Goal: Transaction & Acquisition: Purchase product/service

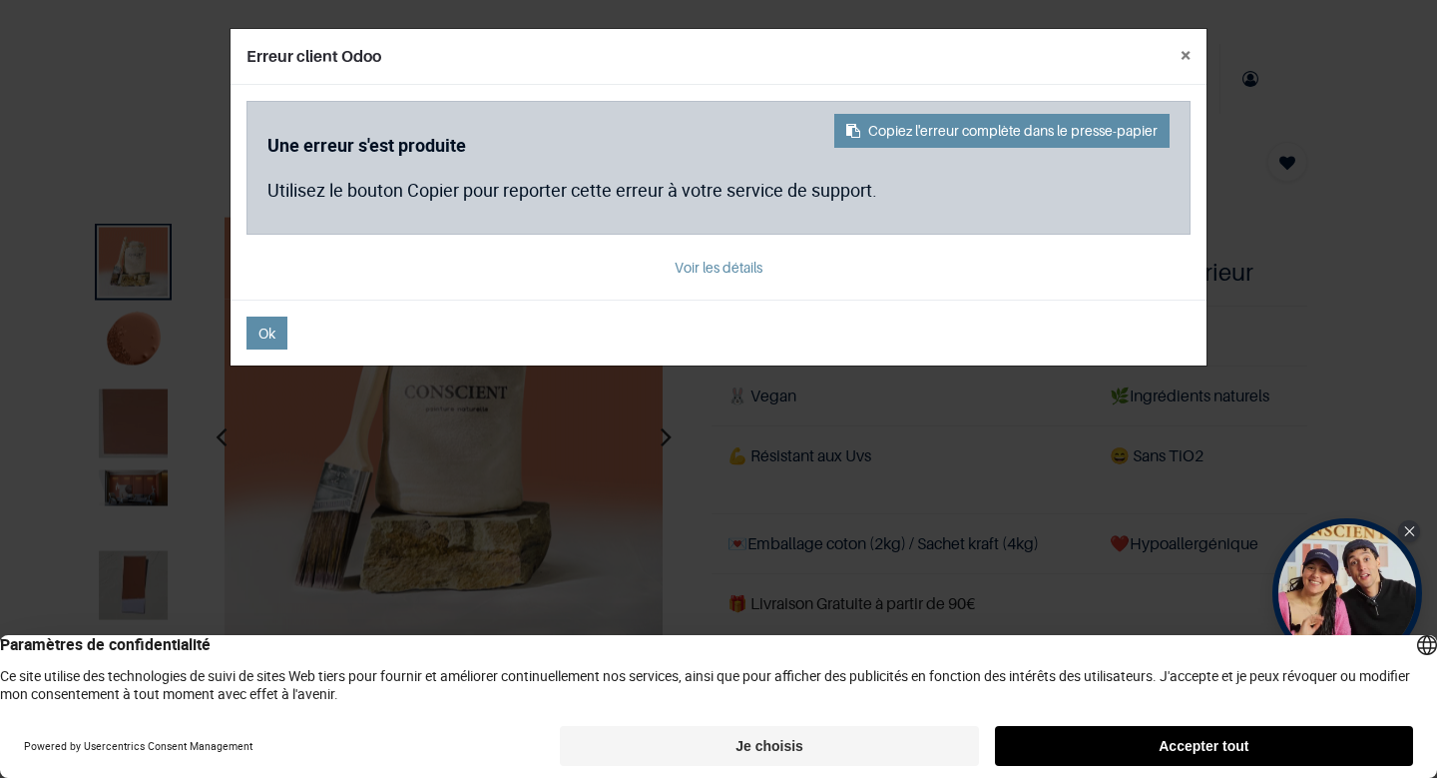
click at [796, 735] on button "Je choisis" at bounding box center [769, 746] width 418 height 40
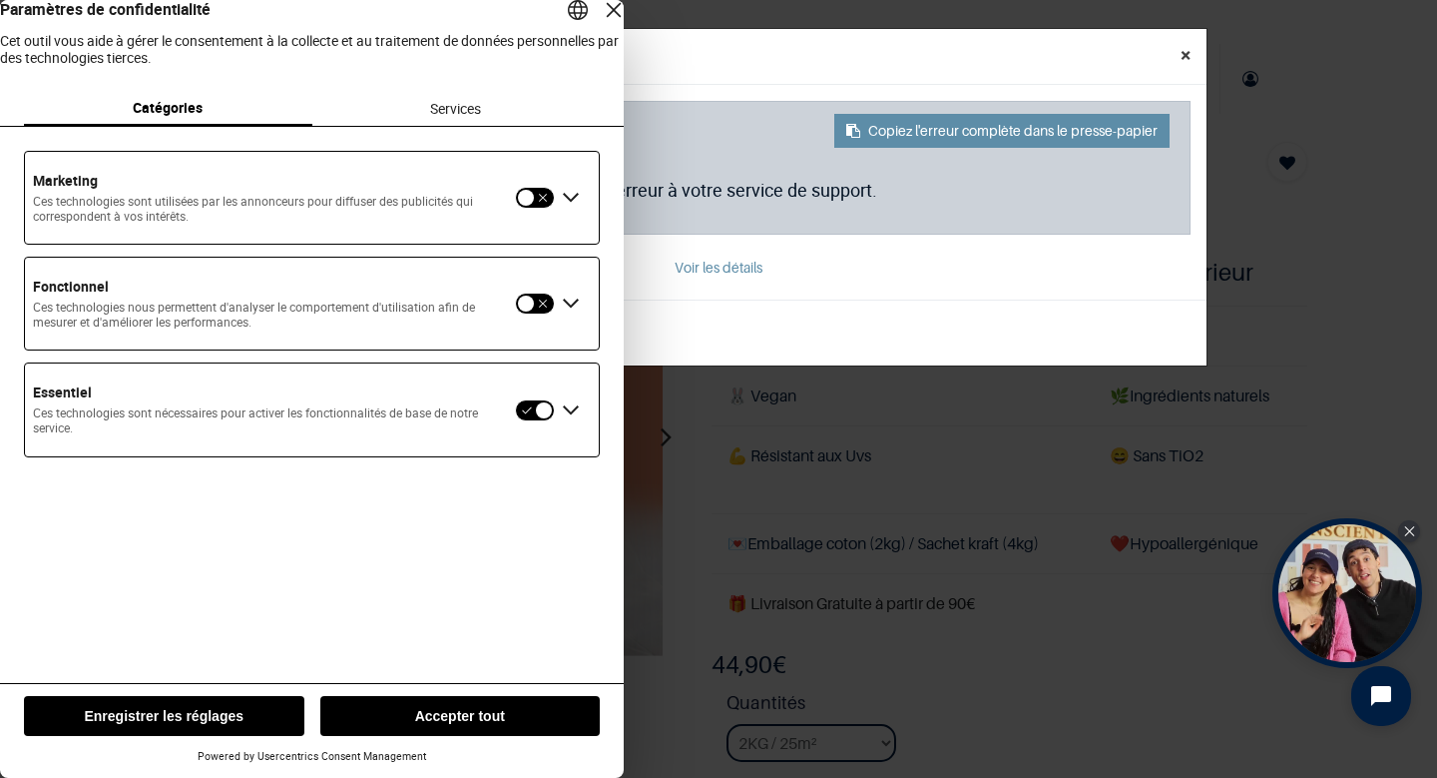
click at [1187, 50] on button "×" at bounding box center [1186, 55] width 42 height 52
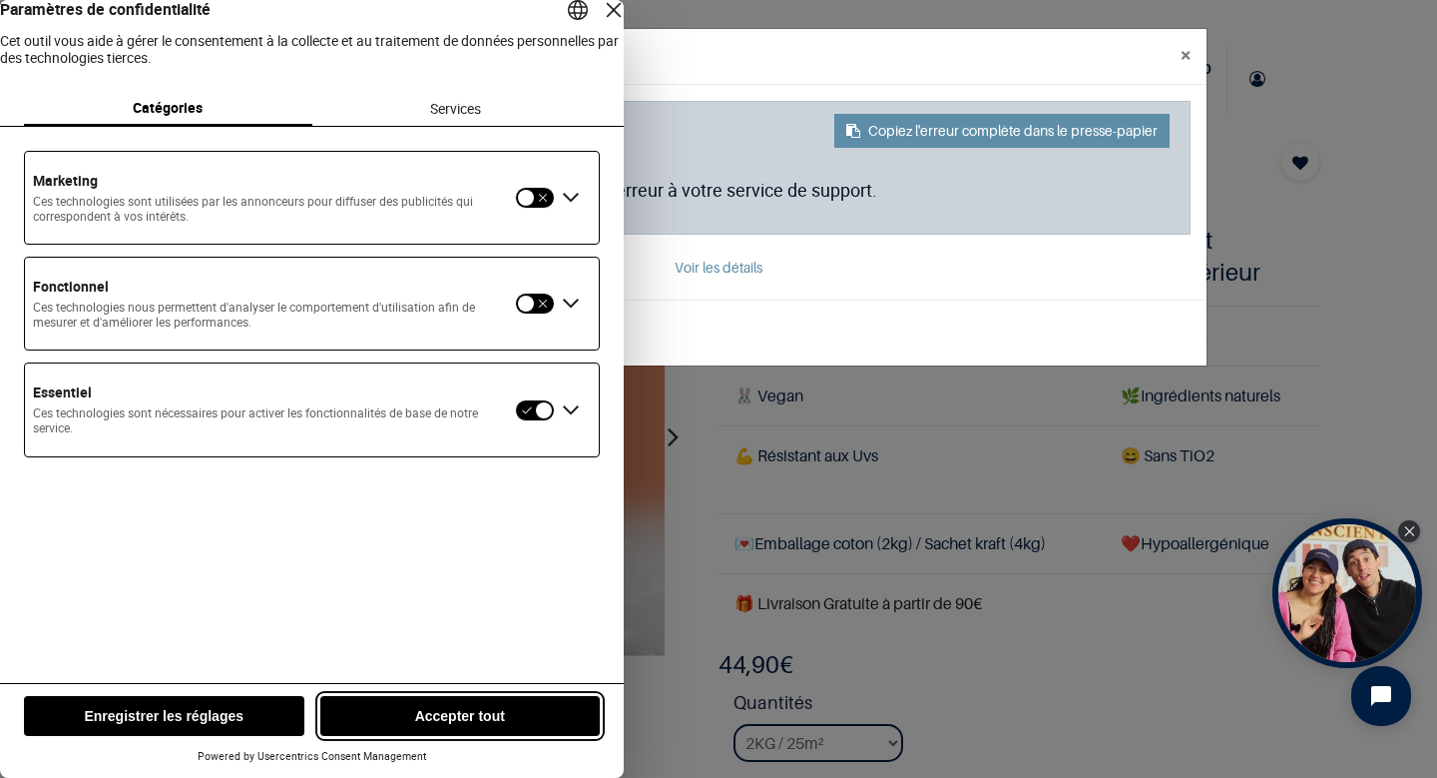
click at [435, 723] on button "Accepter tout" at bounding box center [460, 716] width 281 height 40
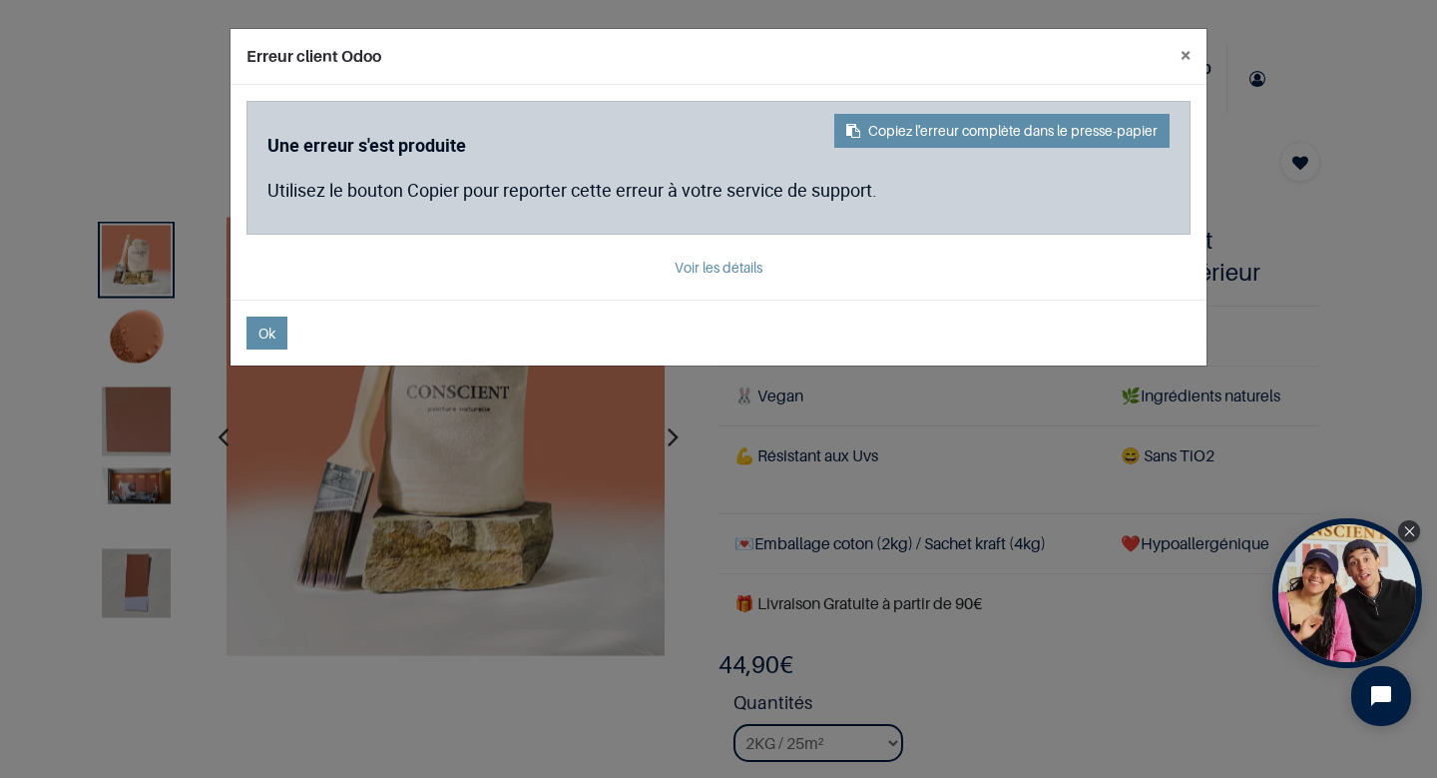
click at [273, 360] on footer "Ok" at bounding box center [719, 332] width 976 height 66
click at [272, 339] on span "Ok" at bounding box center [267, 332] width 17 height 17
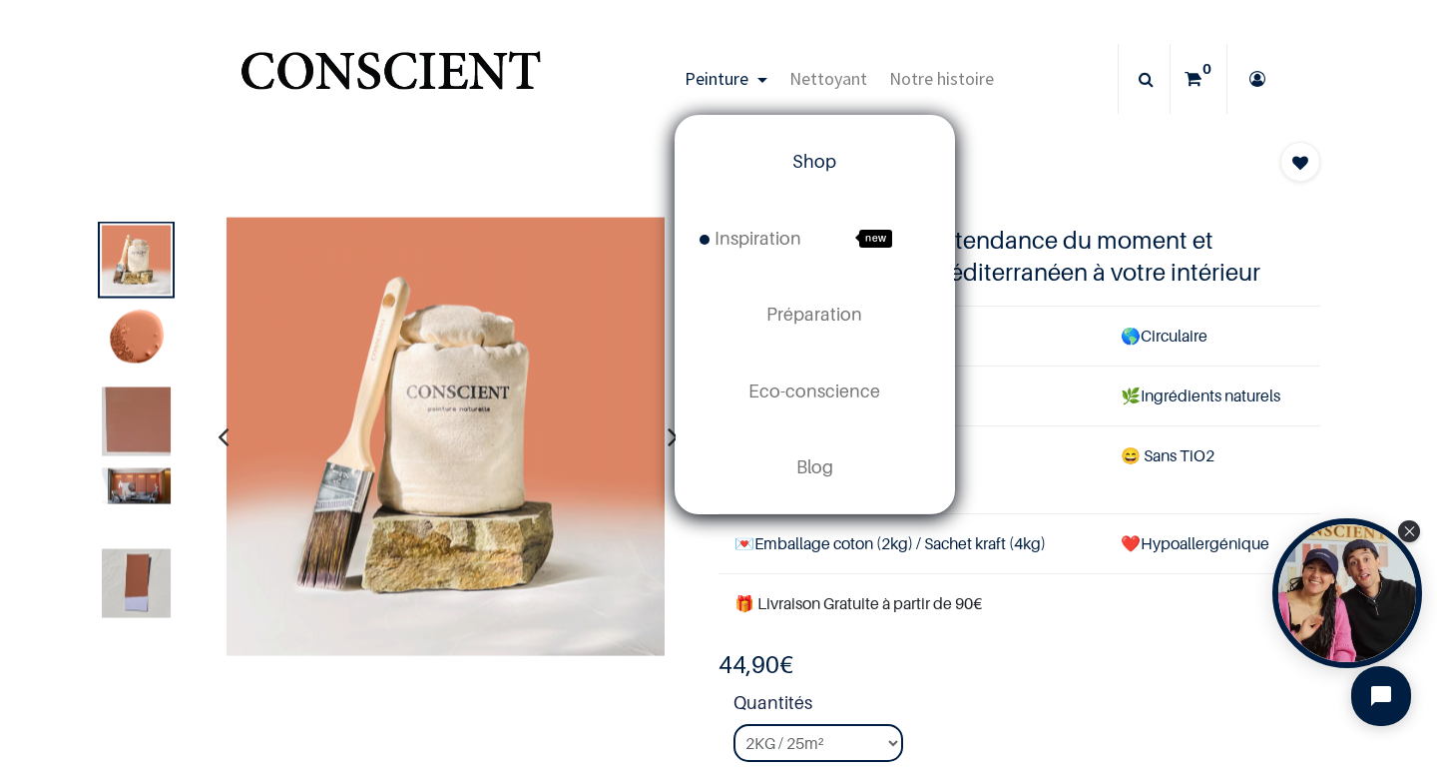
click at [793, 154] on span "Shop" at bounding box center [815, 161] width 44 height 21
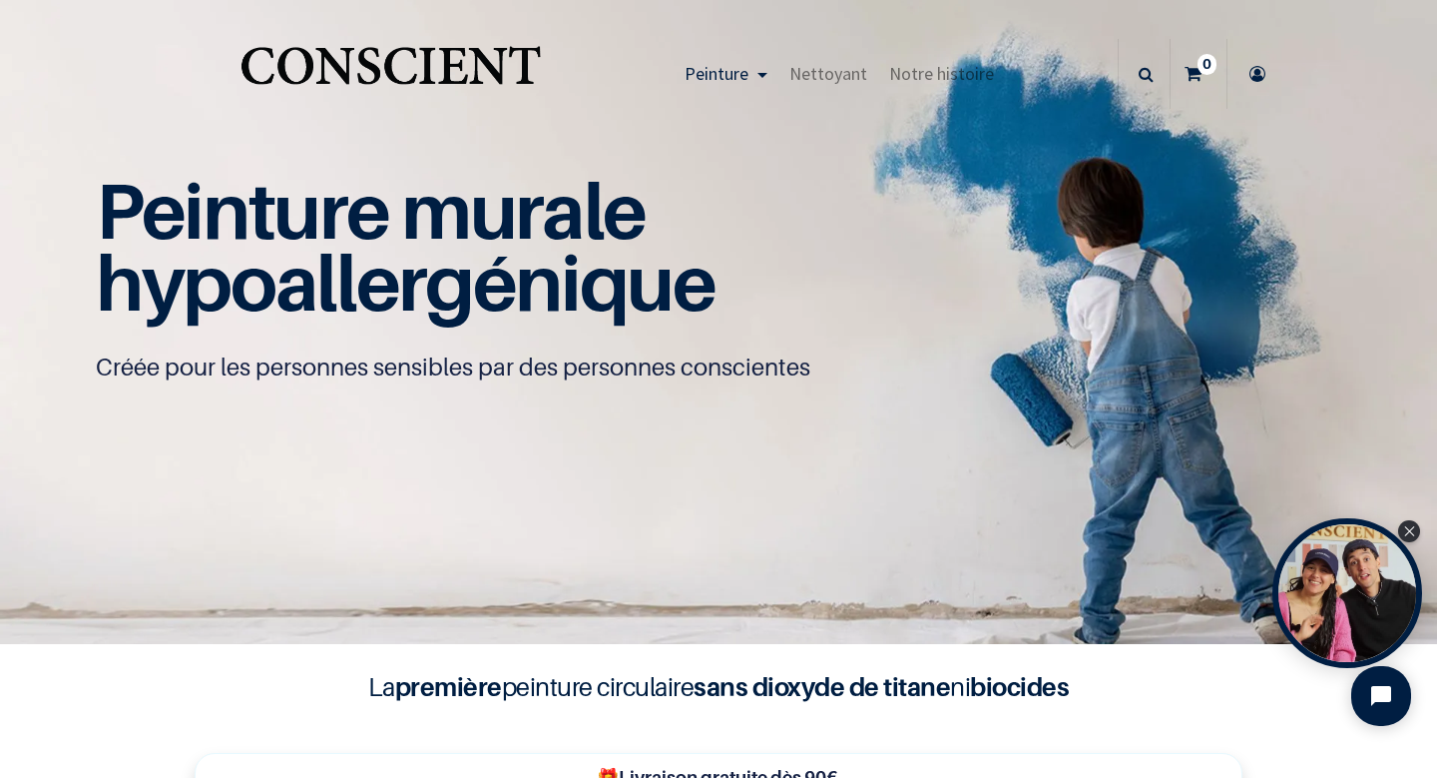
scroll to position [248, 0]
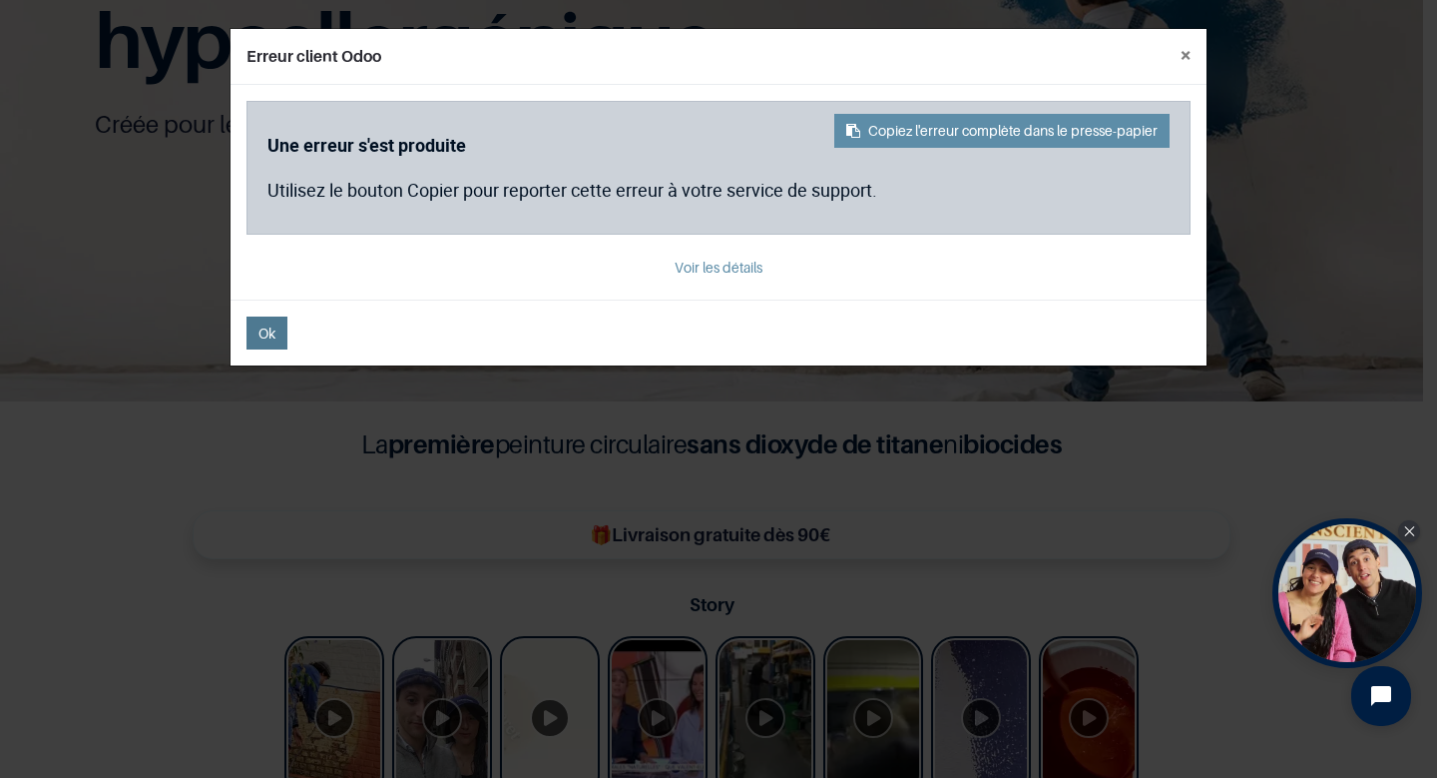
click at [267, 334] on span "Ok" at bounding box center [267, 332] width 17 height 17
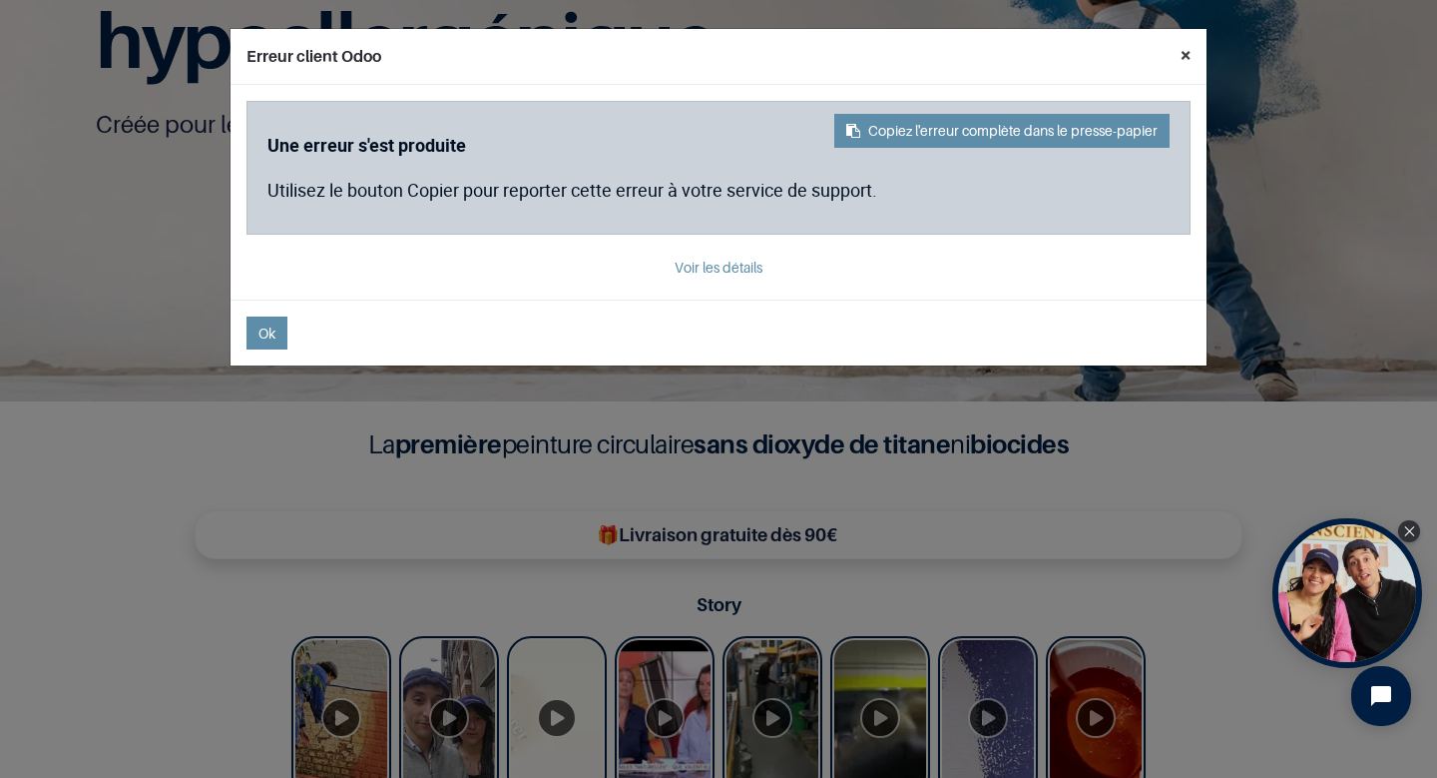
click at [1185, 57] on button "×" at bounding box center [1186, 55] width 42 height 52
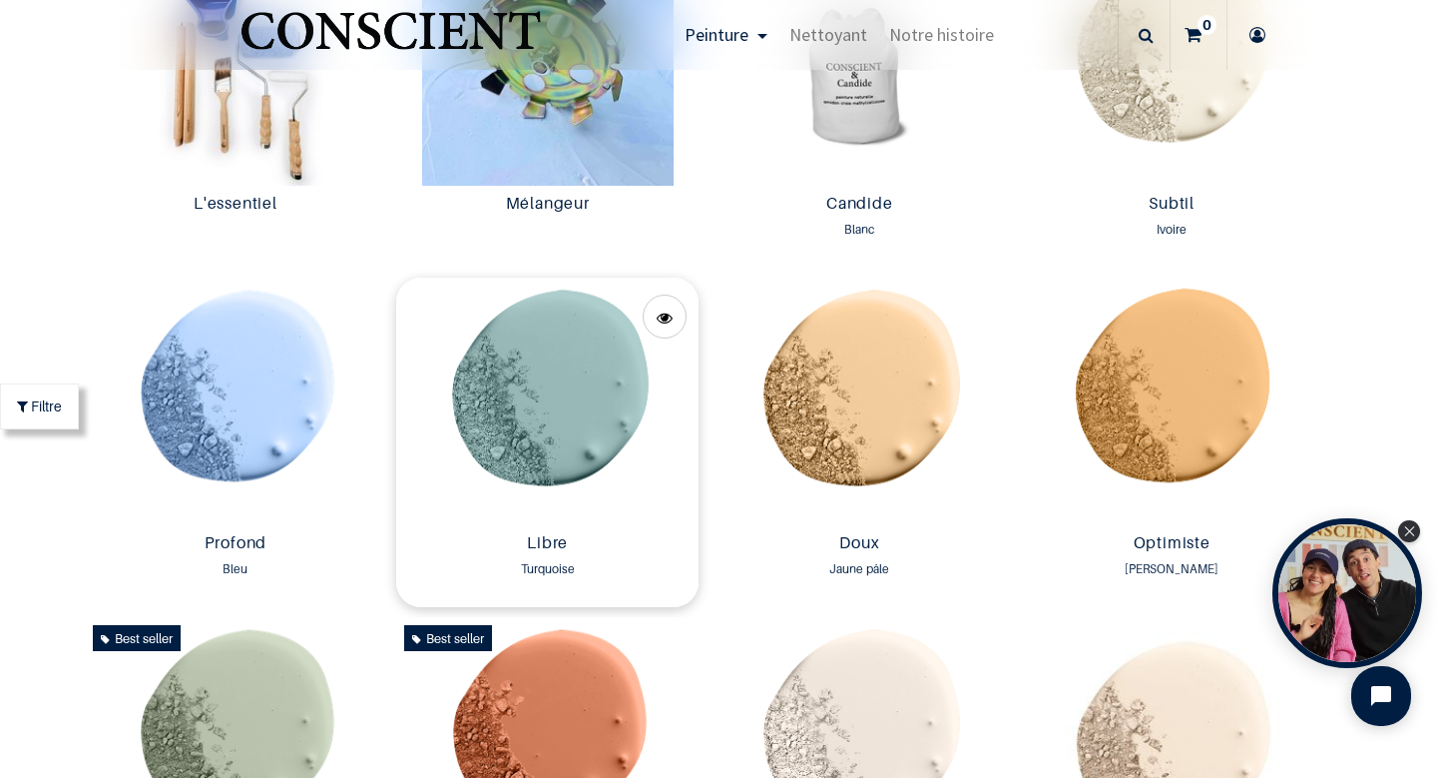
scroll to position [406, 0]
